Goal: Ask a question

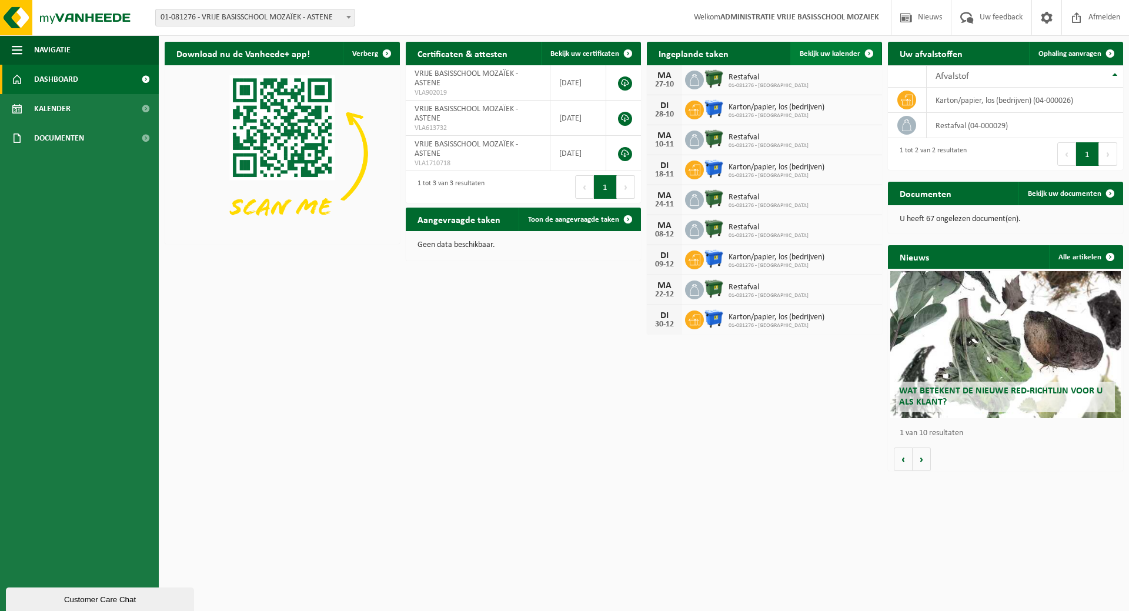
click at [848, 51] on span "Bekijk uw kalender" at bounding box center [830, 54] width 61 height 8
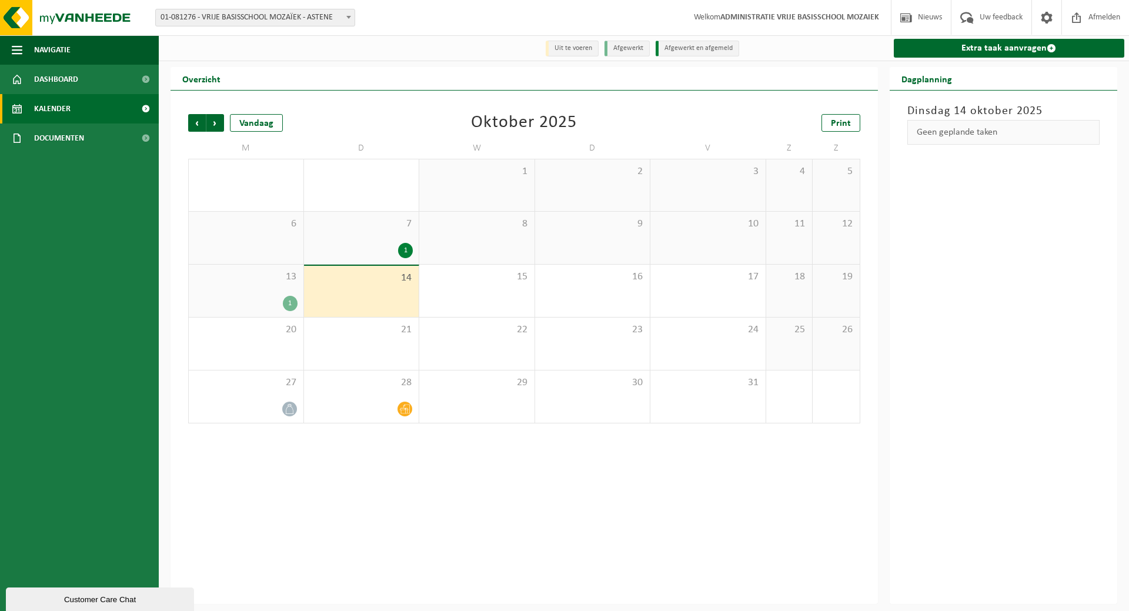
click at [362, 245] on div "1" at bounding box center [361, 250] width 103 height 15
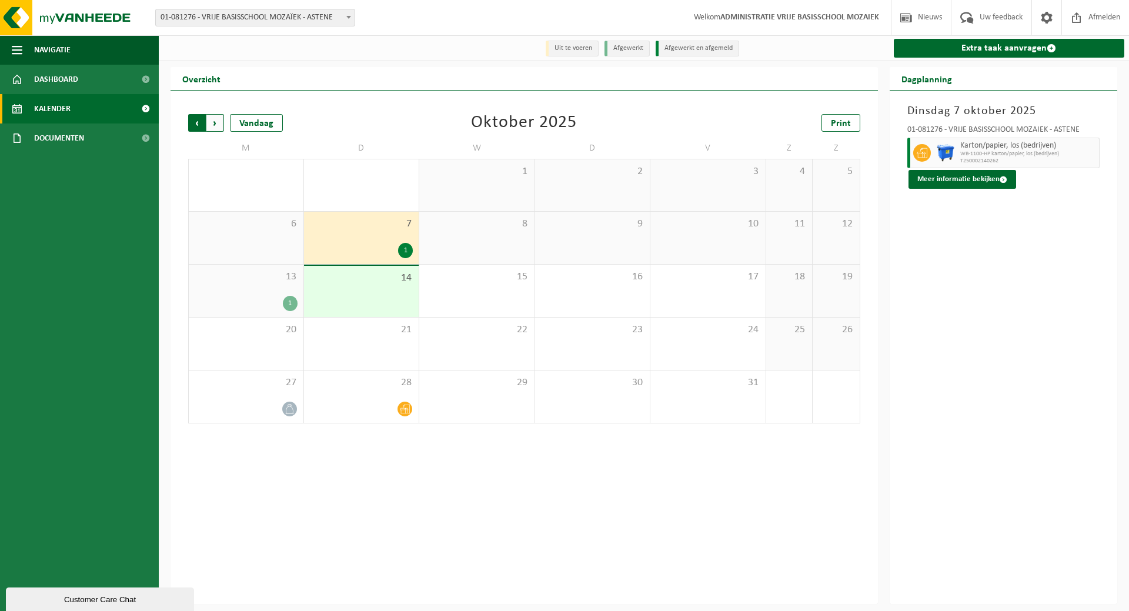
click at [215, 123] on span "Volgende" at bounding box center [215, 123] width 18 height 18
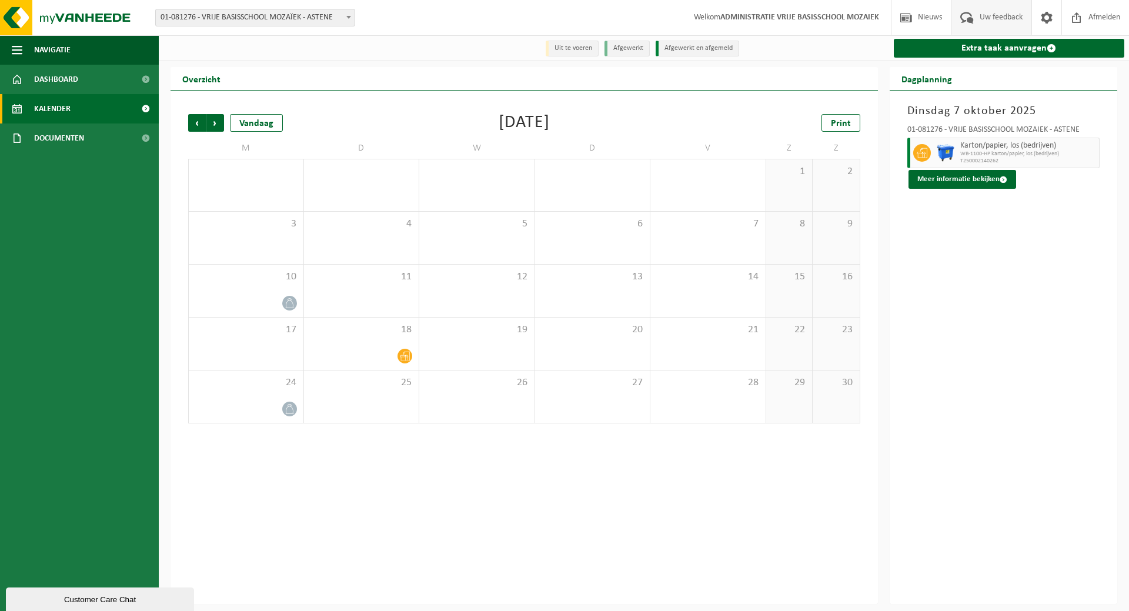
click at [1006, 13] on span "Uw feedback" at bounding box center [1001, 17] width 49 height 35
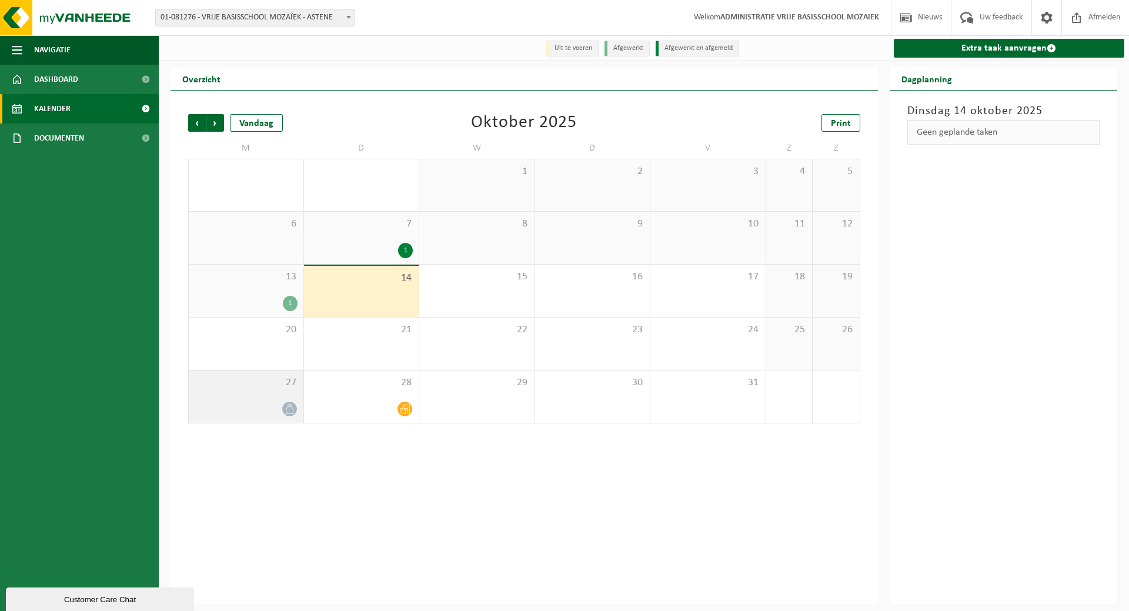
click at [278, 405] on div at bounding box center [246, 409] width 103 height 16
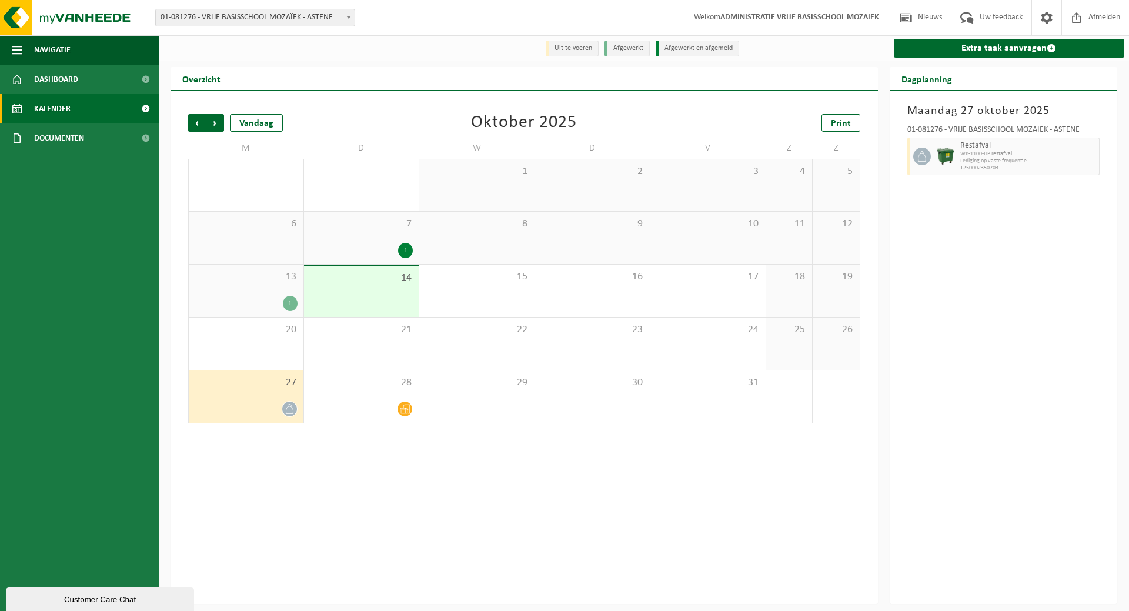
click at [99, 601] on div "Customer Care Chat" at bounding box center [100, 599] width 171 height 9
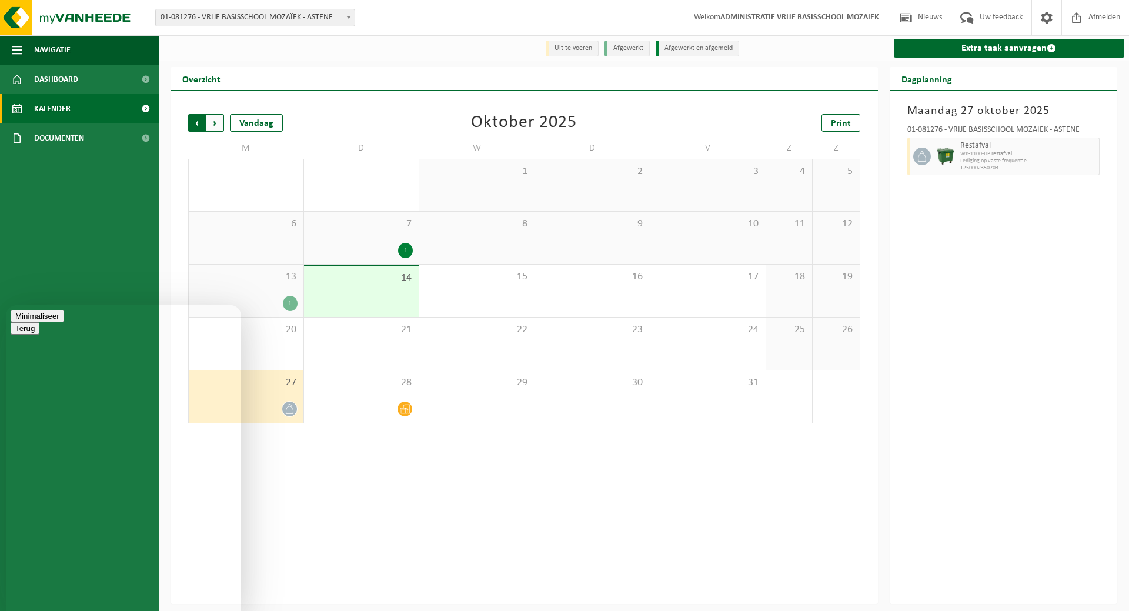
click at [214, 123] on span "Volgende" at bounding box center [215, 123] width 18 height 18
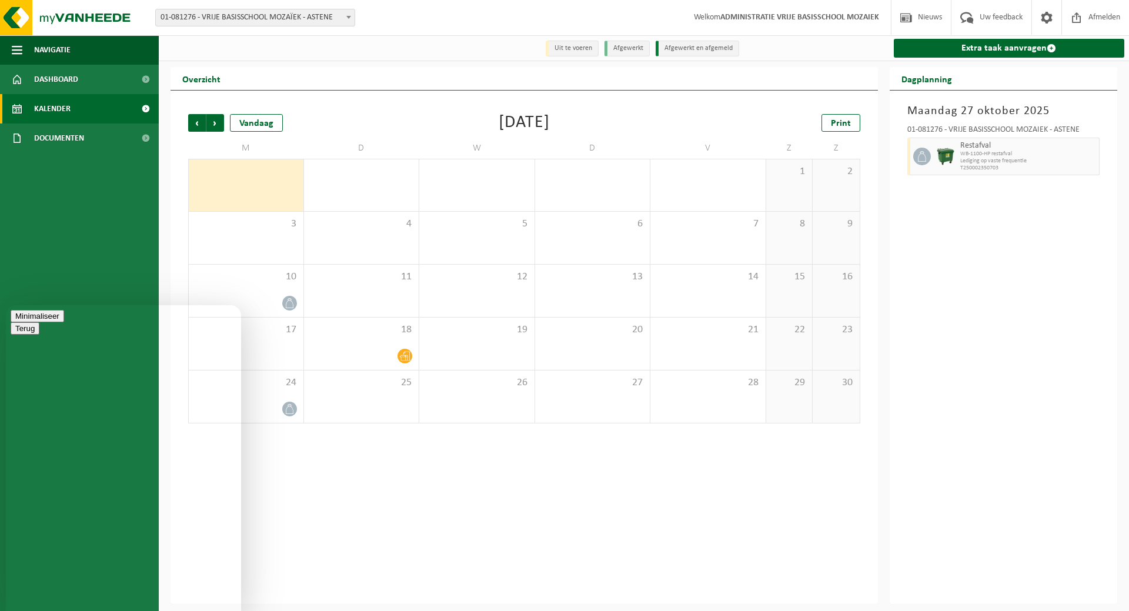
type textarea "B"
click at [190, 124] on span "Vorige" at bounding box center [197, 123] width 18 height 18
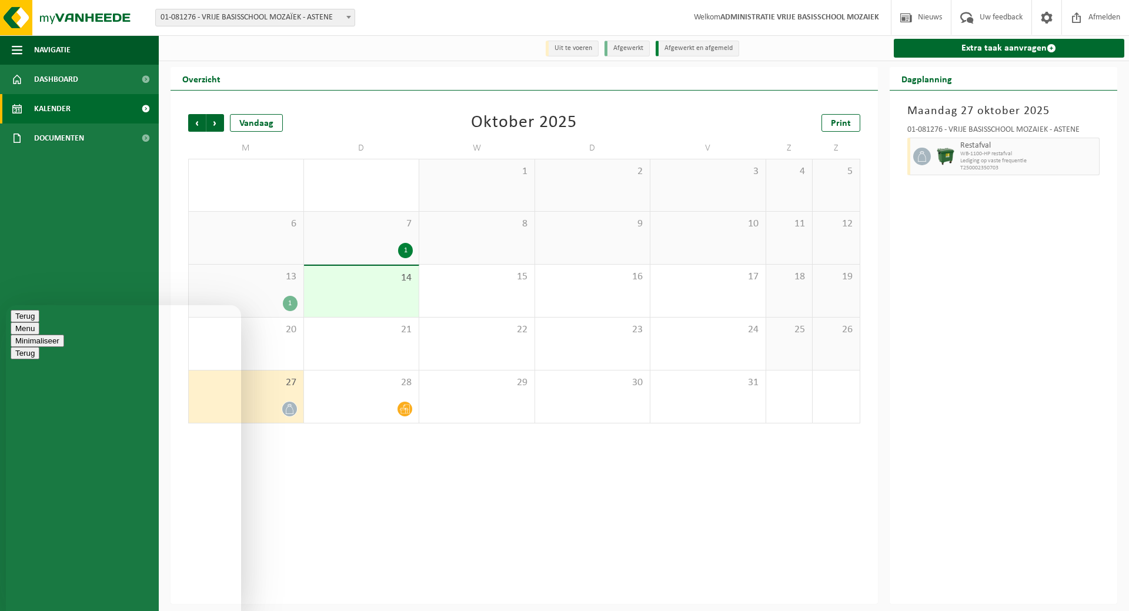
click at [215, 121] on span "Volgende" at bounding box center [215, 123] width 18 height 18
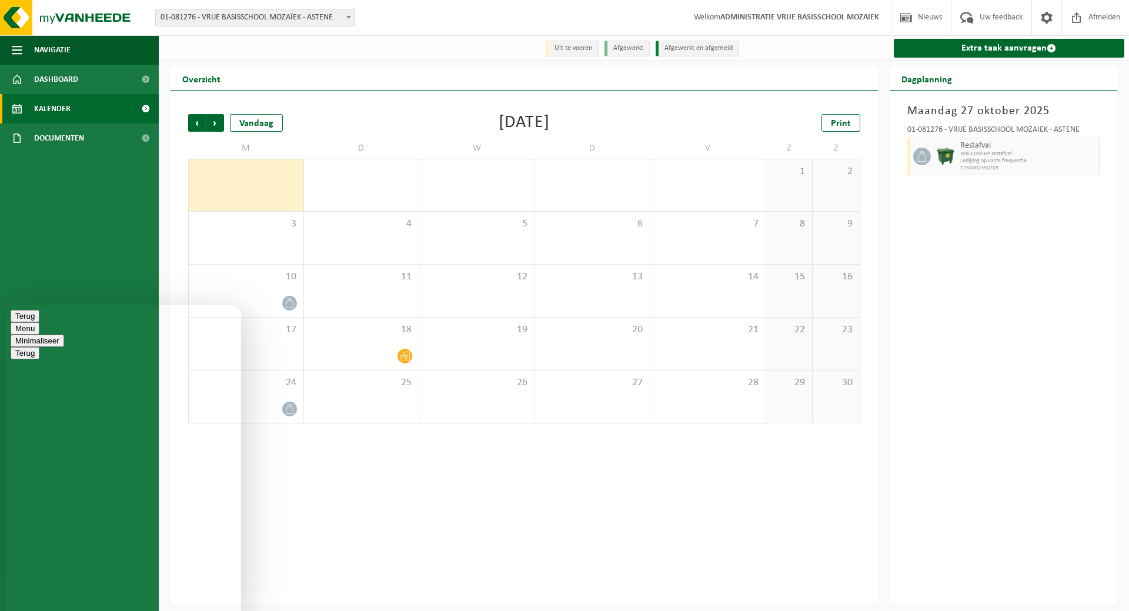
type textarea "Wij zouden graag de container restafval 3-wekelijks laten ophalen ipv 2-wekelij…"
